Goal: Complete application form

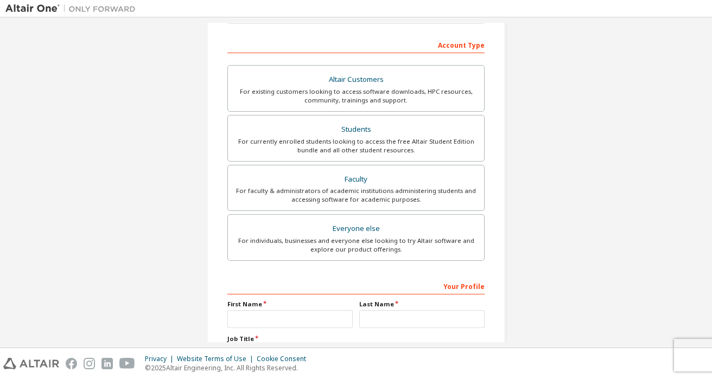
scroll to position [159, 0]
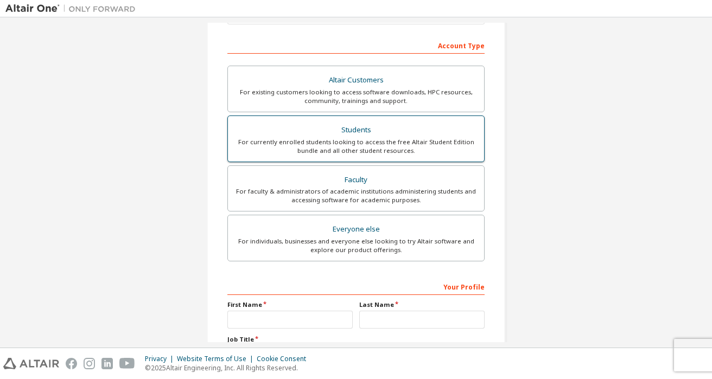
click at [404, 138] on div "For currently enrolled students looking to access the free Altair Student Editi…" at bounding box center [355, 146] width 243 height 17
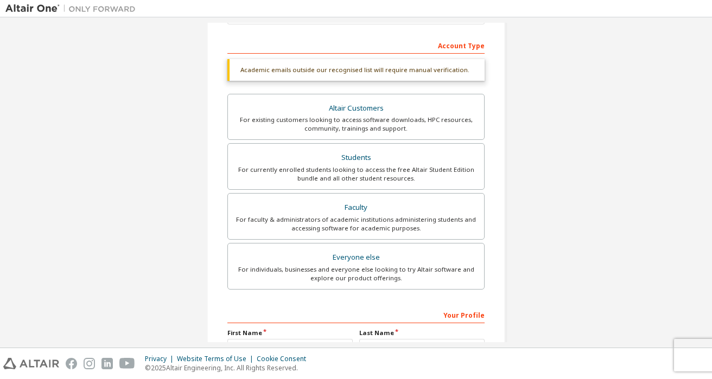
scroll to position [283, 0]
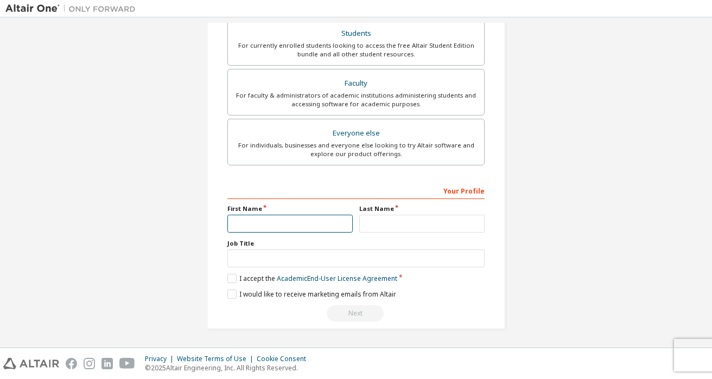
click at [283, 228] on input "text" at bounding box center [289, 224] width 125 height 18
type input "******"
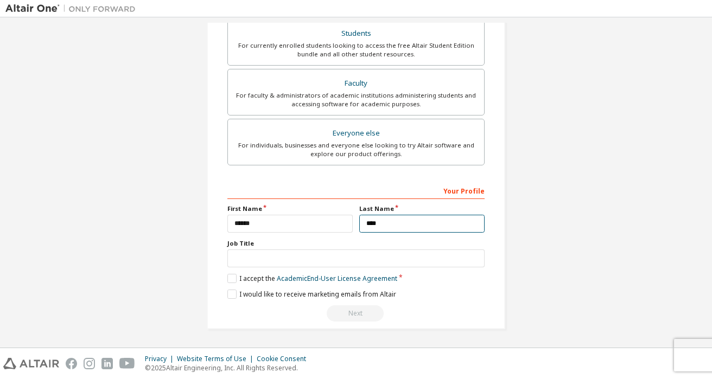
type input "****"
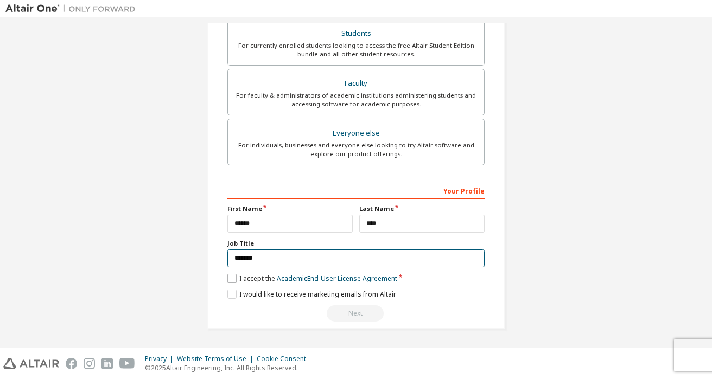
type input "*******"
click at [251, 279] on label "I accept the Academic End-User License Agreement" at bounding box center [312, 278] width 170 height 9
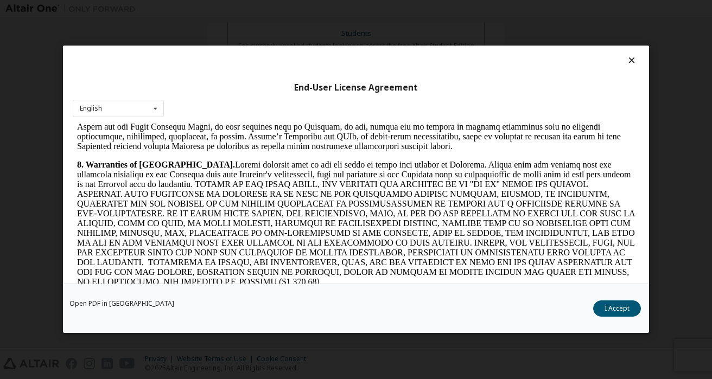
scroll to position [1786, 0]
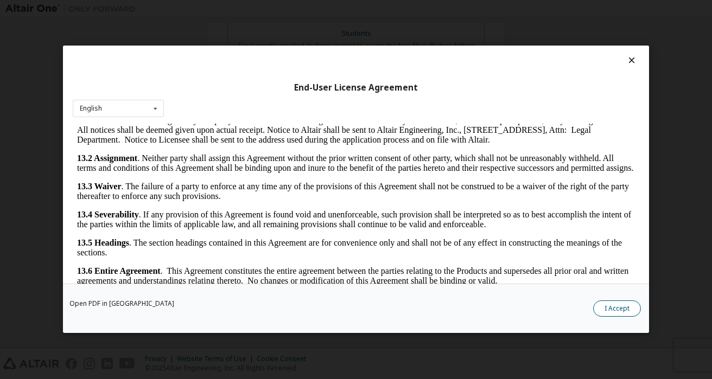
click at [620, 305] on button "I Accept" at bounding box center [617, 309] width 48 height 16
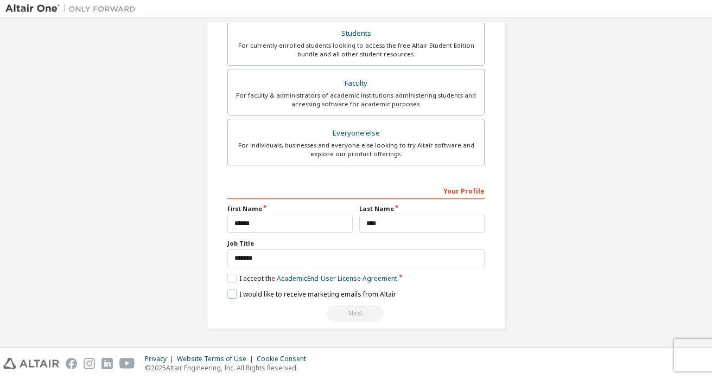
click at [276, 295] on label "I would like to receive marketing emails from Altair" at bounding box center [311, 294] width 169 height 9
click at [349, 311] on div "Next" at bounding box center [355, 314] width 257 height 16
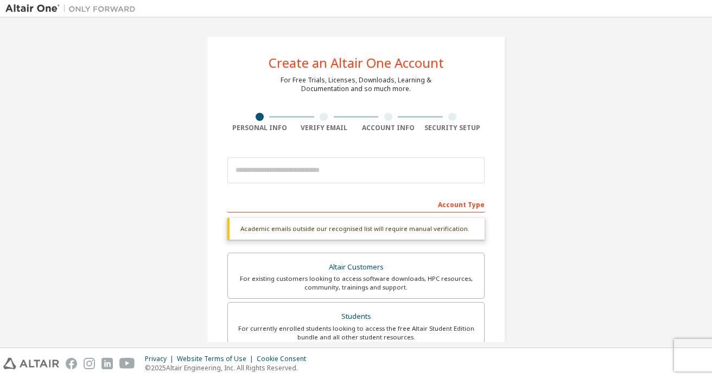
scroll to position [283, 0]
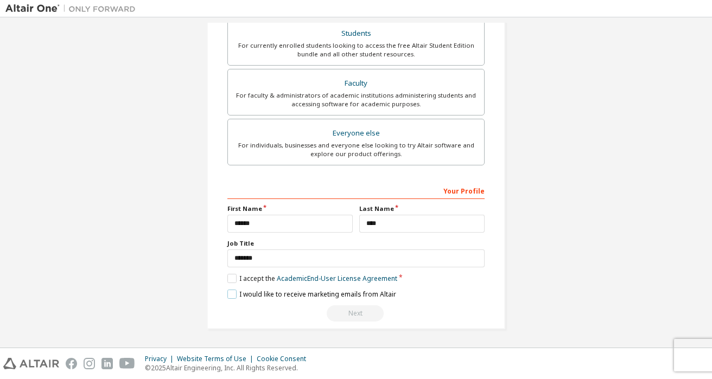
click at [247, 296] on label "I would like to receive marketing emails from Altair" at bounding box center [311, 294] width 169 height 9
click at [246, 280] on label "I accept the Academic End-User License Agreement" at bounding box center [312, 278] width 170 height 9
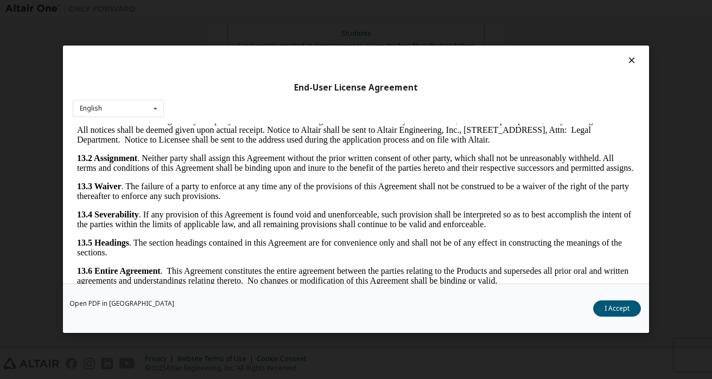
scroll to position [23, 0]
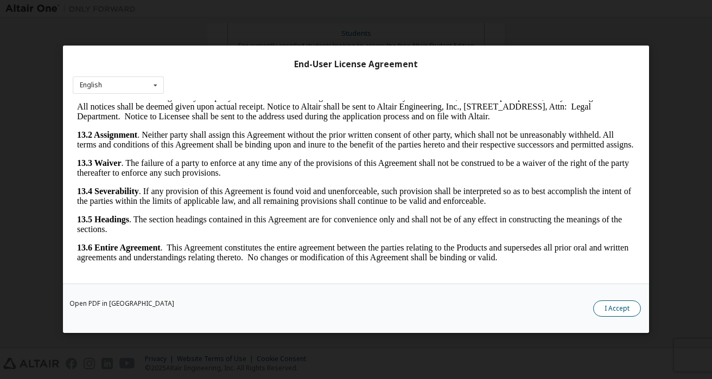
click at [620, 314] on button "I Accept" at bounding box center [617, 309] width 48 height 16
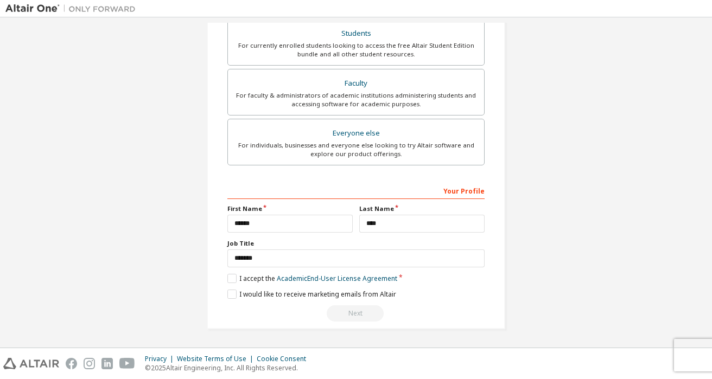
click at [362, 311] on div "Next" at bounding box center [355, 314] width 257 height 16
click at [230, 296] on label "I would like to receive marketing emails from Altair" at bounding box center [311, 294] width 169 height 9
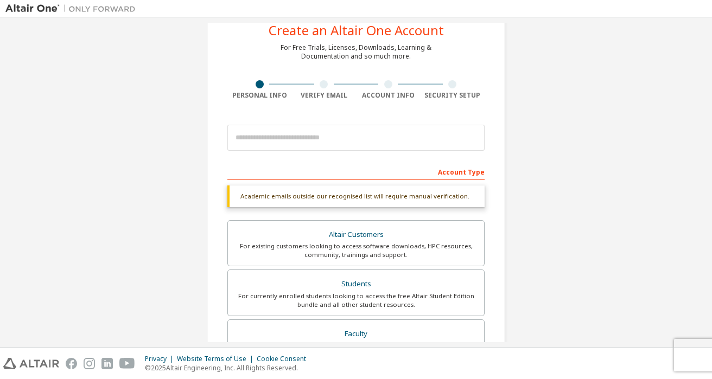
scroll to position [0, 0]
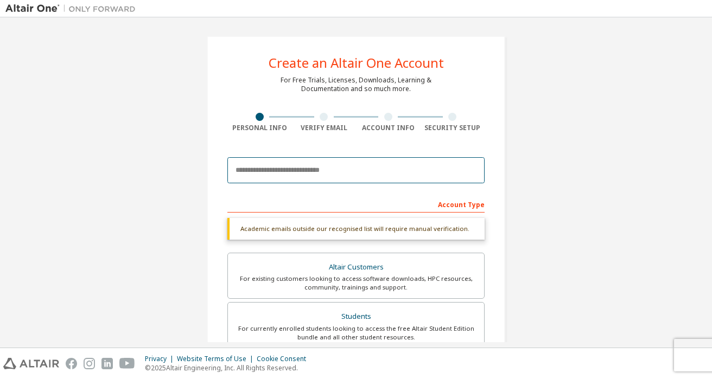
click at [413, 170] on input "email" at bounding box center [355, 170] width 257 height 26
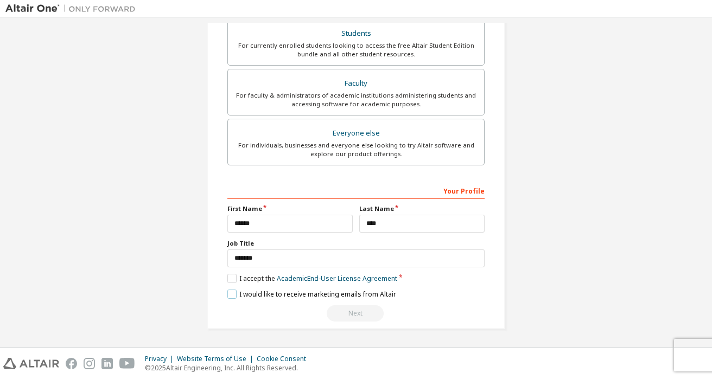
click at [286, 294] on label "I would like to receive marketing emails from Altair" at bounding box center [311, 294] width 169 height 9
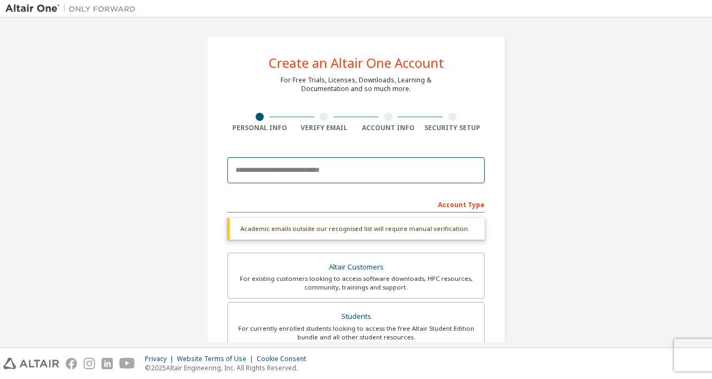
click at [336, 167] on input "email" at bounding box center [355, 170] width 257 height 26
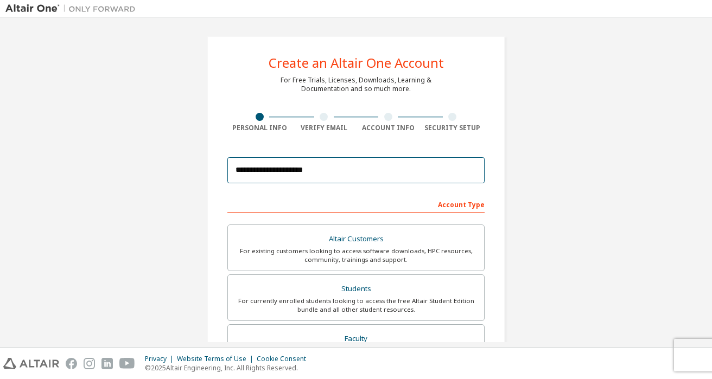
scroll to position [255, 0]
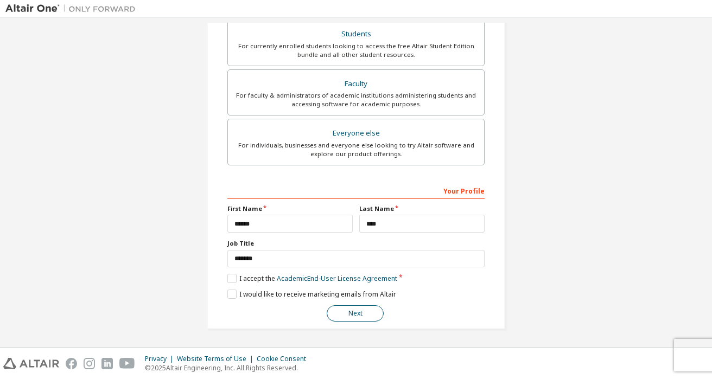
type input "**********"
click at [360, 315] on button "Next" at bounding box center [355, 314] width 57 height 16
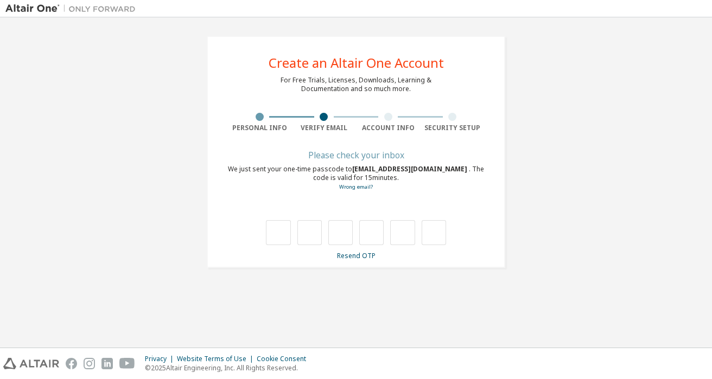
scroll to position [0, 0]
type input "*"
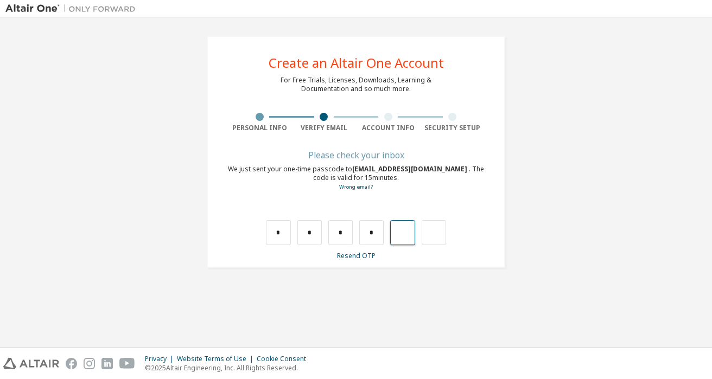
type input "*"
